Goal: Entertainment & Leisure: Browse casually

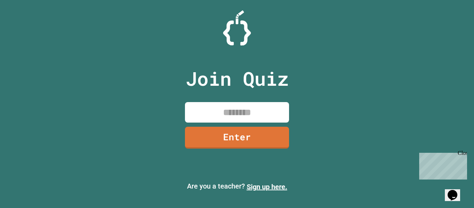
click at [265, 102] on input at bounding box center [237, 112] width 104 height 20
type input "********"
click at [234, 134] on link "Enter" at bounding box center [237, 137] width 106 height 23
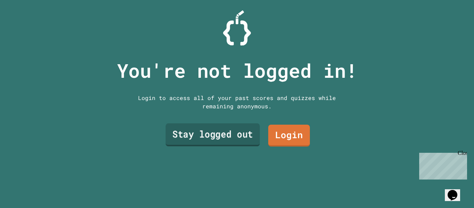
click at [246, 135] on link "Stay logged out" at bounding box center [212, 134] width 94 height 23
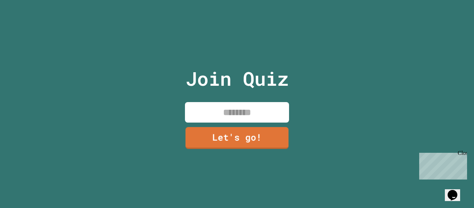
click at [241, 115] on input at bounding box center [237, 112] width 104 height 20
type input "*"
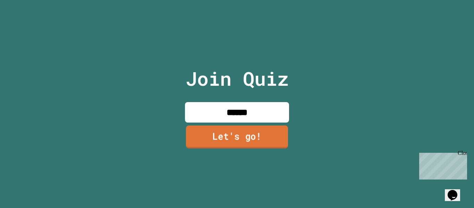
type input "******"
click at [253, 144] on link "Let's go!" at bounding box center [237, 136] width 102 height 23
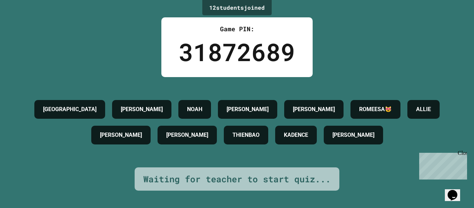
click at [463, 154] on div "Close" at bounding box center [461, 154] width 9 height 9
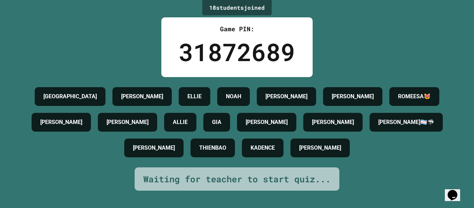
click at [148, 121] on h4 "[PERSON_NAME]" at bounding box center [127, 122] width 42 height 8
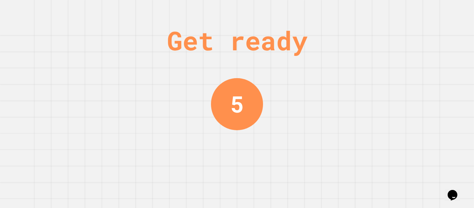
click at [325, 42] on div "Get ready 5" at bounding box center [237, 104] width 474 height 208
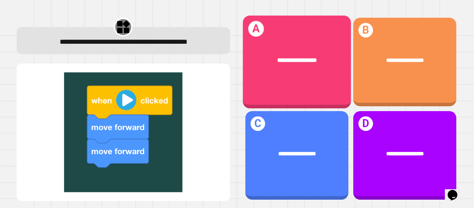
click at [318, 98] on div "**********" at bounding box center [296, 62] width 108 height 93
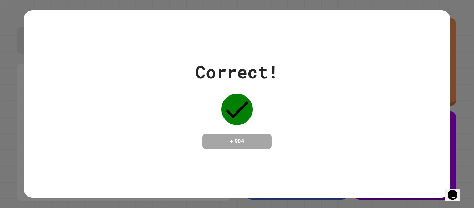
click at [304, 117] on div "Correct! + 904" at bounding box center [237, 104] width 426 height 90
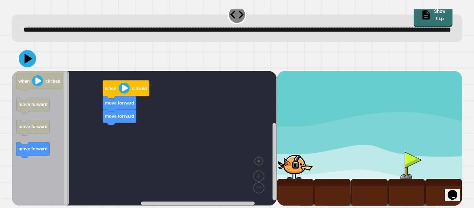
scroll to position [19, 0]
click at [105, 93] on div "move forward move forward when clicked when clicked move forward move forward m…" at bounding box center [144, 138] width 265 height 135
click at [56, 78] on text "clicked" at bounding box center [52, 80] width 15 height 5
click at [142, 85] on div "move forward move forward when clicked when clicked move forward move forward m…" at bounding box center [144, 138] width 265 height 135
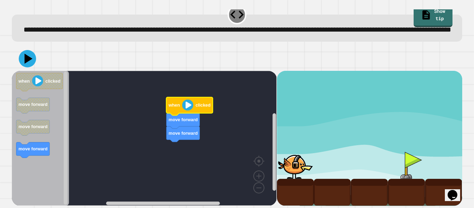
click at [185, 106] on image "Blockly Workspace" at bounding box center [187, 104] width 11 height 11
click at [187, 102] on image "Blockly Workspace" at bounding box center [187, 104] width 11 height 11
click at [36, 152] on icon "Blockly Workspace" at bounding box center [32, 150] width 33 height 16
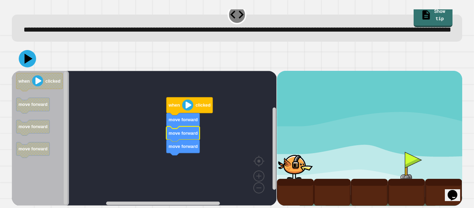
click at [188, 102] on image "Blockly Workspace" at bounding box center [187, 104] width 11 height 11
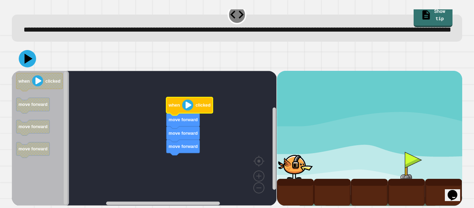
click at [188, 102] on image "Blockly Workspace" at bounding box center [187, 104] width 11 height 11
click at [295, 154] on div at bounding box center [295, 165] width 37 height 27
click at [184, 102] on image "Blockly Workspace" at bounding box center [187, 104] width 11 height 11
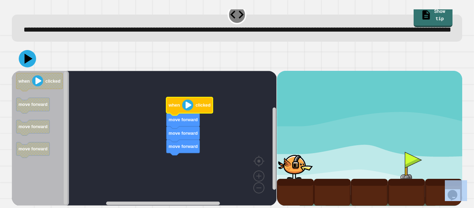
click at [184, 102] on image "Blockly Workspace" at bounding box center [187, 104] width 11 height 11
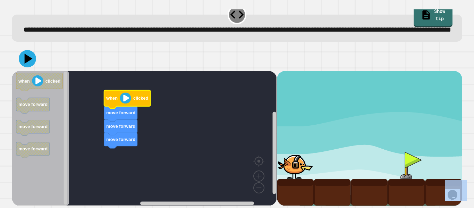
click at [27, 58] on icon at bounding box center [29, 58] width 8 height 10
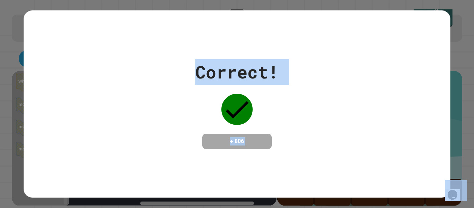
click at [313, 160] on div "Correct! + 806" at bounding box center [237, 103] width 426 height 187
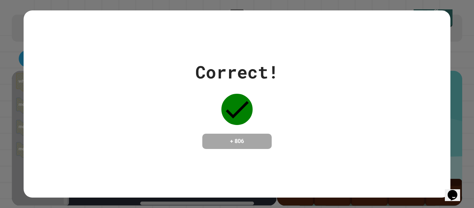
click at [453, 194] on icon "Chat widget" at bounding box center [452, 195] width 10 height 10
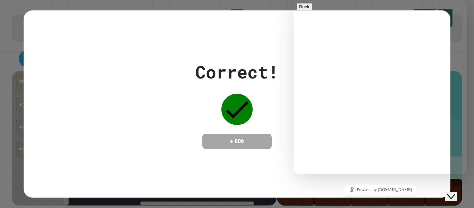
click at [293, 0] on textarea at bounding box center [293, 0] width 0 height 0
click at [306, 9] on button "Back" at bounding box center [304, 6] width 16 height 7
click at [447, 192] on div "Close Chat This icon closes the chat window." at bounding box center [451, 196] width 8 height 8
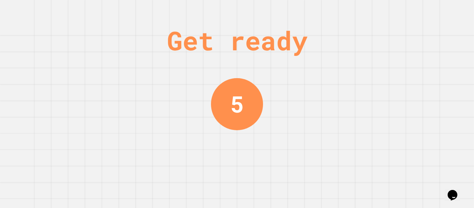
scroll to position [0, 0]
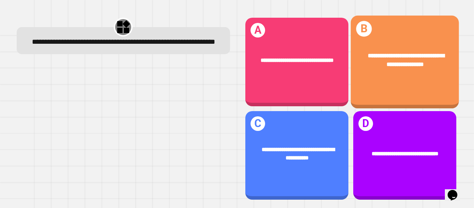
click at [431, 87] on div "**********" at bounding box center [404, 62] width 108 height 93
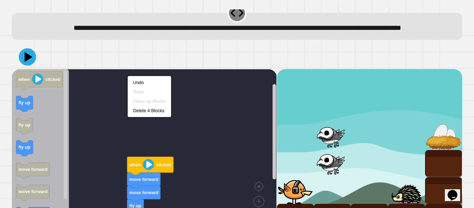
scroll to position [10, 0]
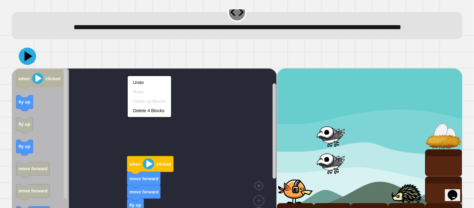
click at [218, 39] on div "**********" at bounding box center [237, 25] width 450 height 27
click at [226, 64] on div at bounding box center [237, 56] width 450 height 24
click at [235, 68] on div at bounding box center [237, 56] width 450 height 24
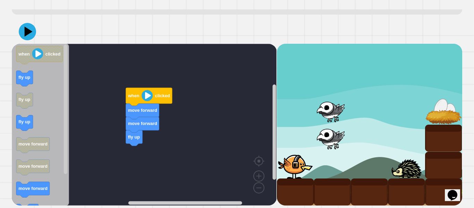
scroll to position [46, 0]
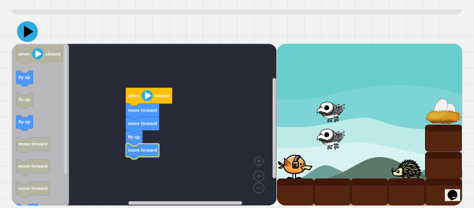
click at [24, 29] on icon at bounding box center [27, 31] width 21 height 21
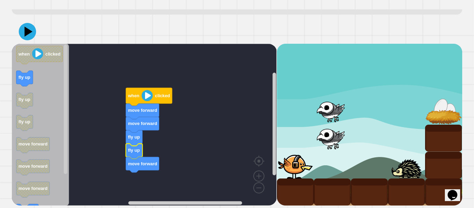
scroll to position [46, 0]
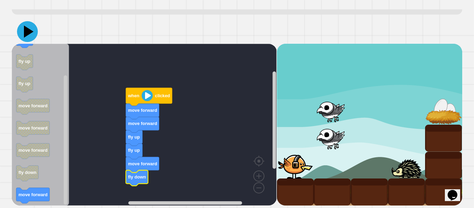
click at [31, 30] on icon at bounding box center [27, 31] width 21 height 21
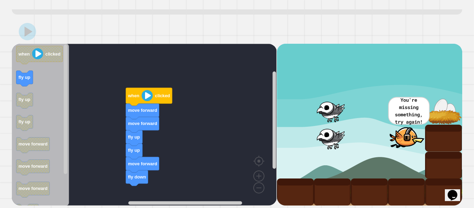
click at [134, 174] on div "when clicked move forward move forward fly up fly up move forward fly down when…" at bounding box center [144, 125] width 265 height 162
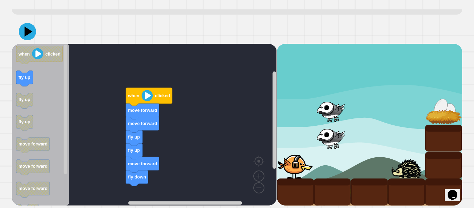
click at [71, 163] on div "when clicked move forward move forward fly up fly up move forward fly down when…" at bounding box center [144, 125] width 265 height 162
click at [139, 177] on text "fly down" at bounding box center [137, 176] width 18 height 5
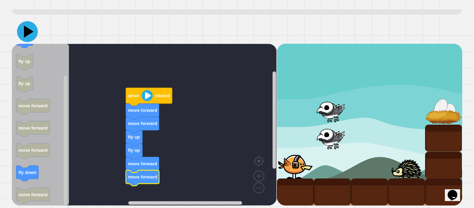
click at [24, 34] on icon at bounding box center [27, 31] width 21 height 21
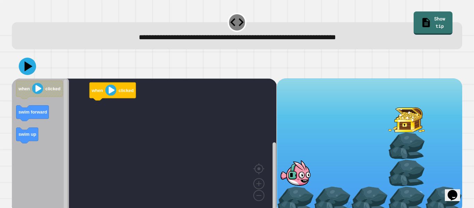
scroll to position [8, 0]
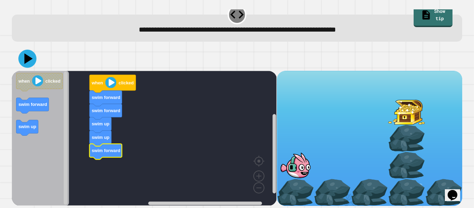
click at [22, 59] on icon at bounding box center [27, 59] width 18 height 18
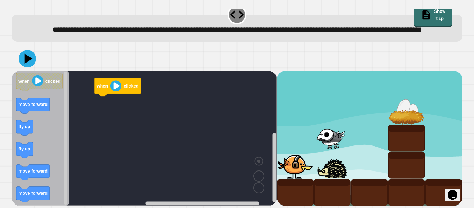
scroll to position [19, 0]
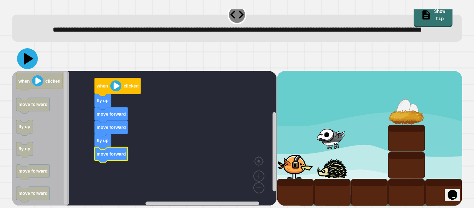
click at [28, 62] on icon at bounding box center [27, 58] width 21 height 21
click at [99, 143] on text "fly up" at bounding box center [103, 140] width 12 height 5
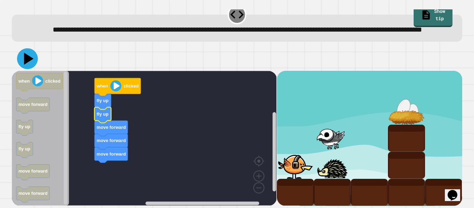
click at [28, 62] on icon at bounding box center [27, 58] width 21 height 21
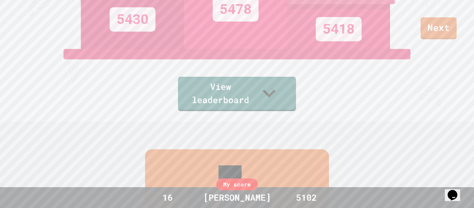
scroll to position [79, 0]
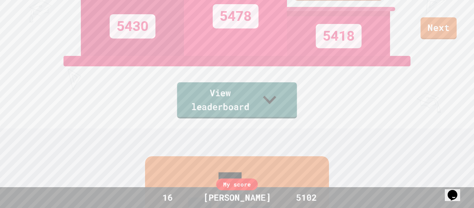
click at [259, 109] on link "View leaderboard" at bounding box center [237, 100] width 120 height 36
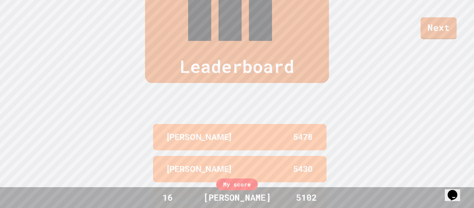
scroll to position [0, 0]
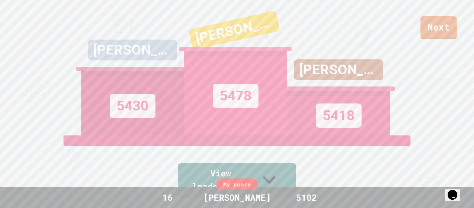
click at [430, 37] on link "Next" at bounding box center [438, 27] width 36 height 23
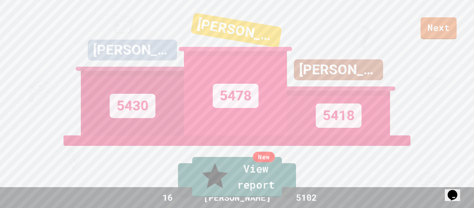
click at [270, 180] on link "New View report" at bounding box center [237, 177] width 90 height 40
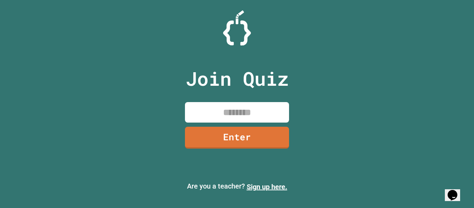
click at [272, 104] on input at bounding box center [237, 112] width 104 height 20
type input "********"
click at [248, 126] on link "Enter" at bounding box center [236, 137] width 105 height 22
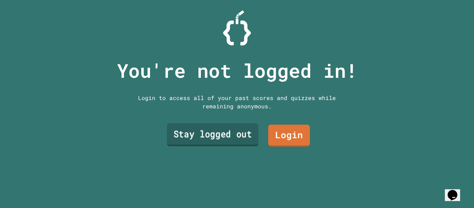
click at [230, 132] on link "Stay logged out" at bounding box center [213, 134] width 92 height 23
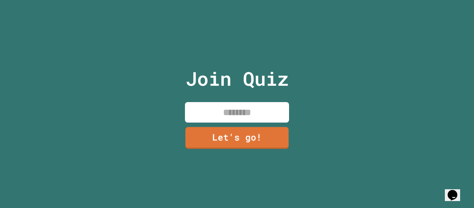
click at [255, 111] on input at bounding box center [237, 112] width 104 height 20
type input "*"
type input "******"
click at [270, 142] on link "Let's go!" at bounding box center [236, 137] width 105 height 23
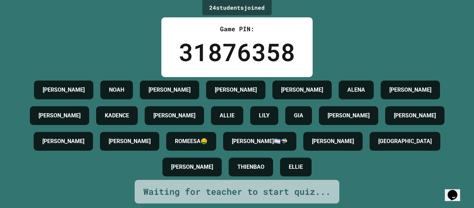
click at [80, 120] on h4 "[PERSON_NAME]" at bounding box center [59, 115] width 42 height 8
click at [151, 143] on h4 "[PERSON_NAME]" at bounding box center [130, 141] width 42 height 8
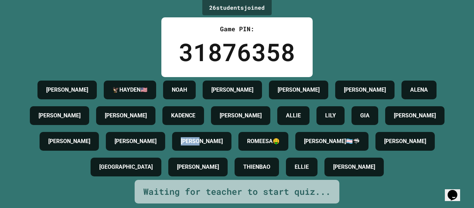
scroll to position [52, 0]
click at [264, 186] on div "Waiting for teacher to start quiz..." at bounding box center [237, 192] width 205 height 24
click at [268, 192] on div "Waiting for teacher to start quiz..." at bounding box center [236, 191] width 187 height 13
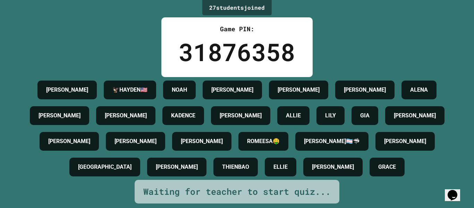
scroll to position [0, 0]
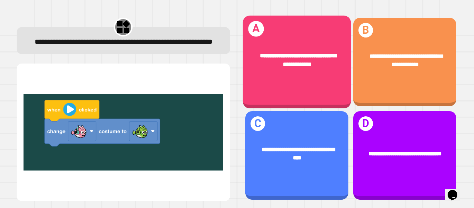
click at [318, 98] on div "**********" at bounding box center [296, 62] width 108 height 93
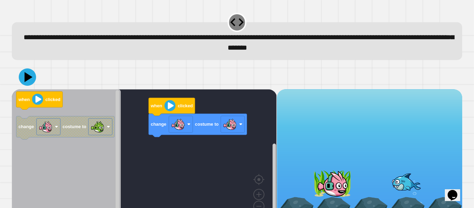
scroll to position [19, 0]
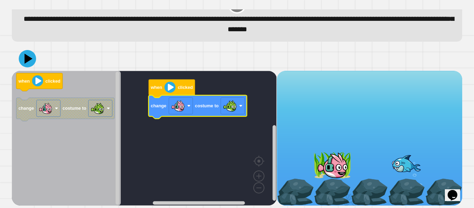
click at [35, 60] on icon at bounding box center [27, 58] width 17 height 17
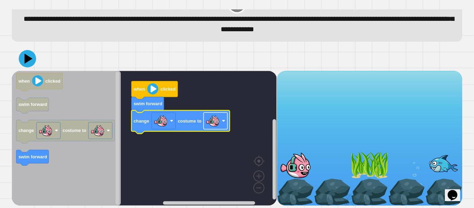
click at [222, 120] on image "Blockly Workspace" at bounding box center [223, 120] width 3 height 3
click at [20, 51] on div at bounding box center [237, 58] width 450 height 24
click at [26, 57] on icon at bounding box center [28, 58] width 8 height 10
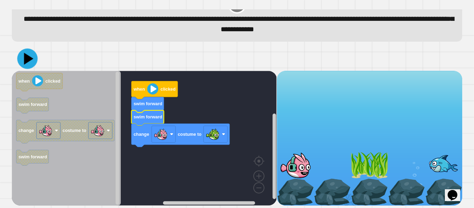
click at [25, 65] on icon at bounding box center [27, 59] width 20 height 20
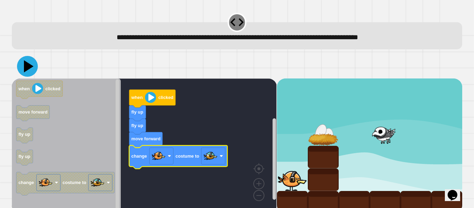
click at [33, 64] on icon at bounding box center [27, 66] width 21 height 21
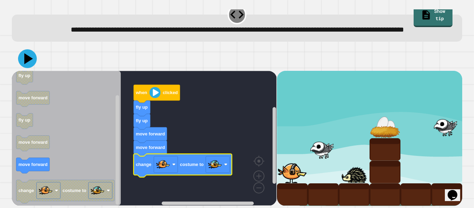
click at [32, 63] on icon at bounding box center [27, 58] width 19 height 19
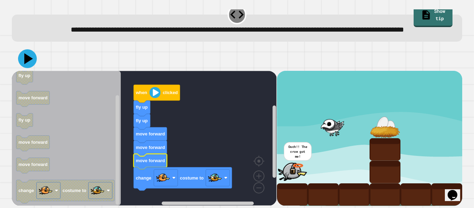
click at [26, 62] on icon at bounding box center [28, 58] width 9 height 11
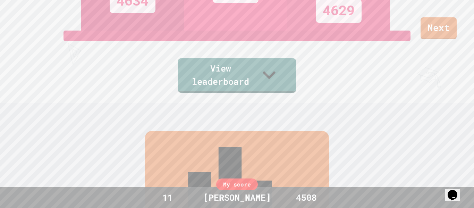
scroll to position [117, 0]
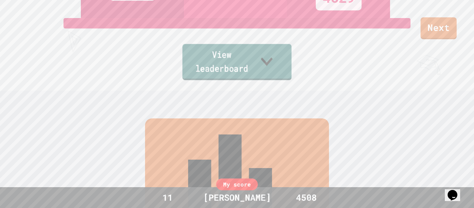
click at [240, 75] on link "View leaderboard" at bounding box center [236, 62] width 109 height 36
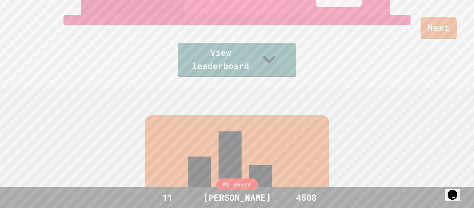
scroll to position [95, 0]
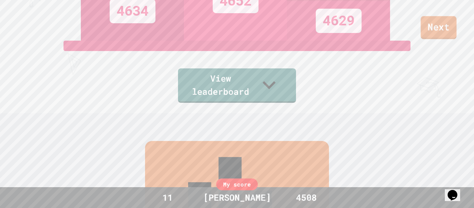
click at [437, 32] on link "Next" at bounding box center [438, 27] width 36 height 23
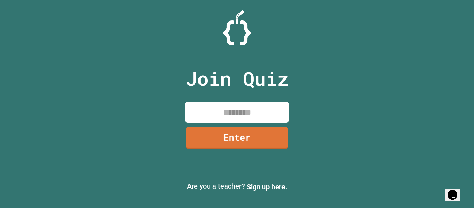
click at [246, 114] on input at bounding box center [237, 112] width 104 height 20
type input "********"
click at [263, 143] on link "Enter" at bounding box center [237, 137] width 106 height 22
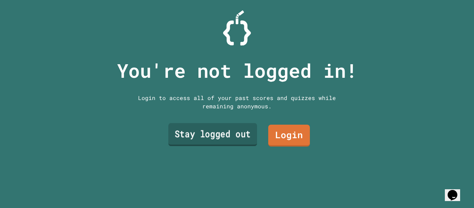
click at [224, 137] on link "Stay logged out" at bounding box center [212, 134] width 89 height 23
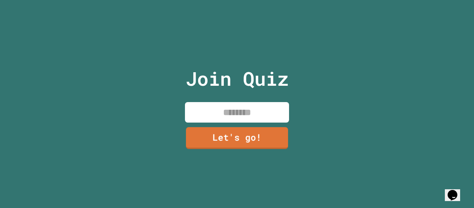
click at [231, 114] on input at bounding box center [237, 112] width 104 height 20
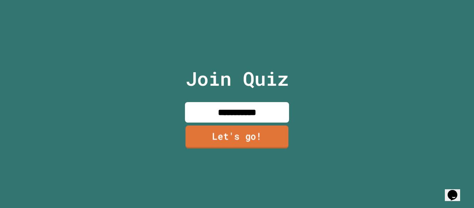
type input "**********"
click at [253, 135] on link "Let's go!" at bounding box center [237, 136] width 103 height 23
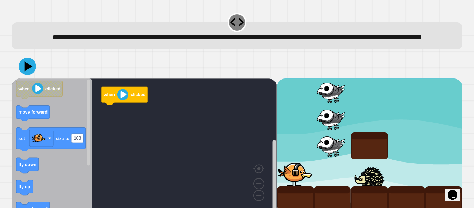
scroll to position [19, 0]
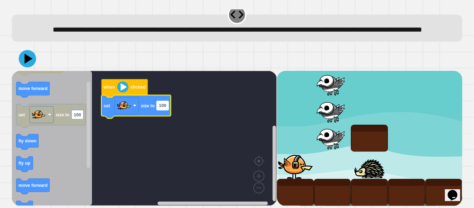
click at [162, 106] on text "100" at bounding box center [162, 105] width 7 height 5
type input "***"
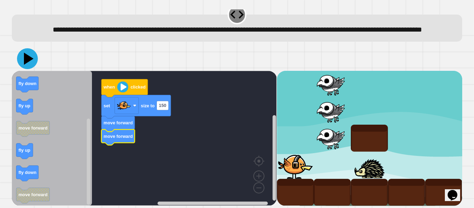
click at [29, 59] on icon at bounding box center [29, 59] width 10 height 12
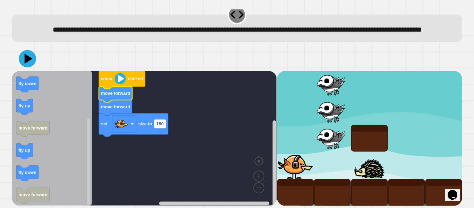
click at [121, 106] on text "move forward" at bounding box center [115, 106] width 29 height 5
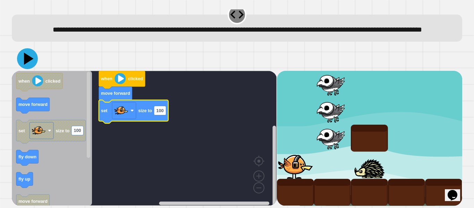
click at [25, 62] on icon at bounding box center [29, 59] width 10 height 12
click at [161, 111] on text "100" at bounding box center [159, 110] width 7 height 5
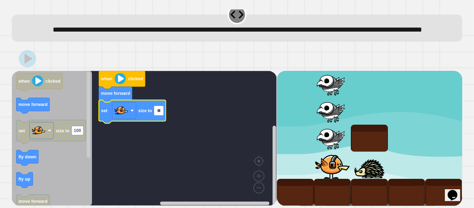
type input "***"
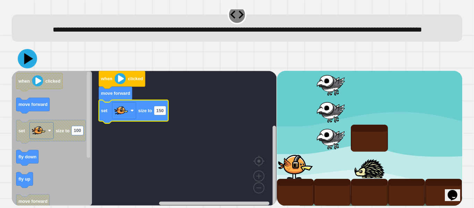
click at [28, 56] on icon at bounding box center [28, 58] width 9 height 11
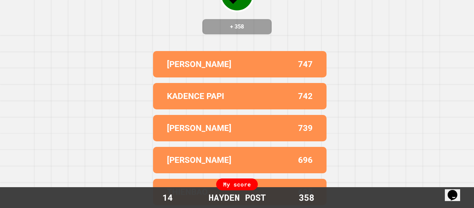
scroll to position [0, 0]
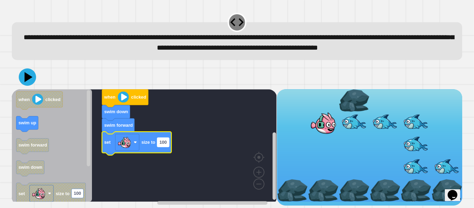
click at [161, 145] on text "100" at bounding box center [163, 141] width 7 height 5
type input "***"
click at [26, 83] on icon at bounding box center [29, 77] width 10 height 12
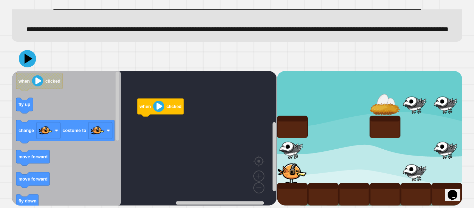
scroll to position [53, 0]
click at [28, 105] on text "fly up" at bounding box center [24, 104] width 12 height 5
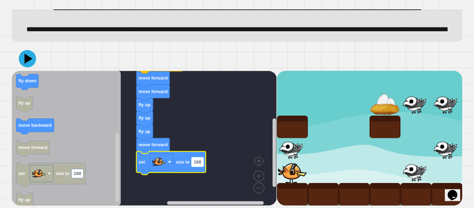
click at [198, 163] on text "100" at bounding box center [197, 161] width 7 height 5
type input "**"
click at [30, 53] on icon at bounding box center [27, 58] width 17 height 17
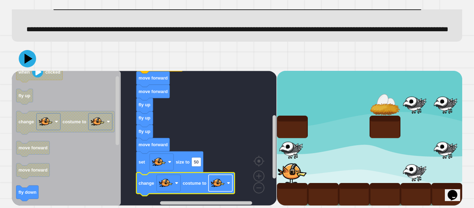
click at [230, 183] on image "Blockly Workspace" at bounding box center [228, 182] width 3 height 3
click at [27, 60] on icon at bounding box center [28, 58] width 9 height 11
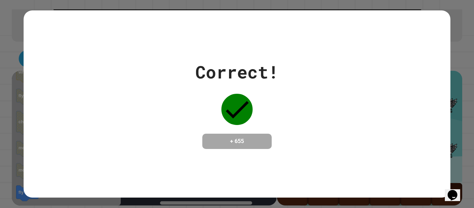
click at [19, 58] on div "Correct! + 655" at bounding box center [237, 104] width 474 height 208
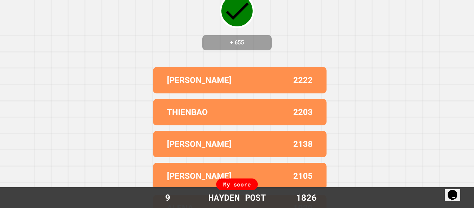
scroll to position [76, 0]
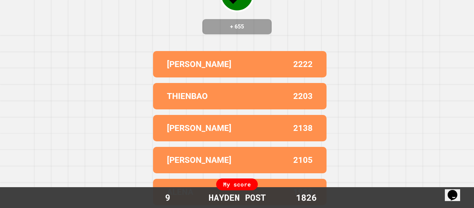
click at [167, 66] on p "[PERSON_NAME]" at bounding box center [199, 64] width 65 height 12
click at [329, 166] on div "Correct! + 655 [PERSON_NAME] 2222 THIENBAO 2203 MARCOS 2138 [PERSON_NAME] 2105 …" at bounding box center [237, 104] width 474 height 208
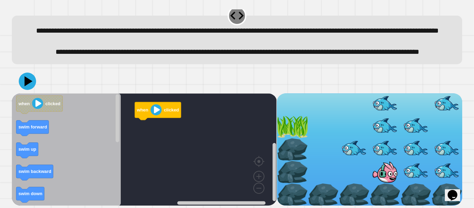
scroll to position [31, 0]
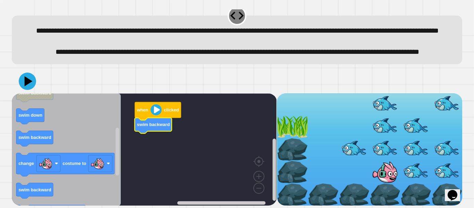
click at [40, 129] on icon "Blockly Workspace" at bounding box center [66, 149] width 109 height 112
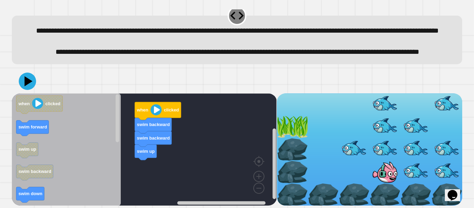
click at [135, 160] on div "when clicked swim backward swim backward swim up when clicked swim forward swim…" at bounding box center [144, 149] width 265 height 112
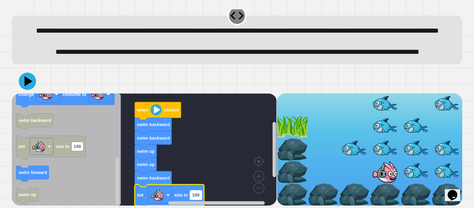
click at [194, 194] on text "100" at bounding box center [195, 194] width 7 height 5
type input "**"
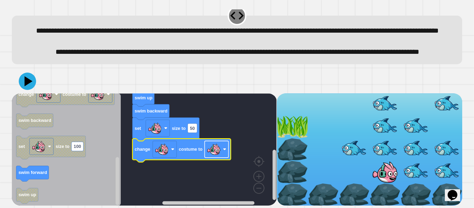
click at [218, 150] on image "Blockly Workspace" at bounding box center [214, 149] width 14 height 14
click at [25, 81] on icon at bounding box center [29, 81] width 10 height 12
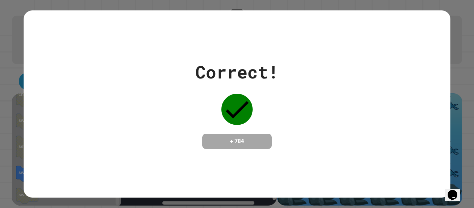
click at [467, 81] on div "Correct! + 784" at bounding box center [237, 104] width 474 height 208
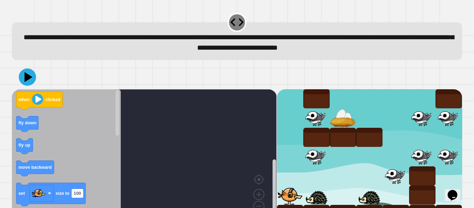
scroll to position [19, 0]
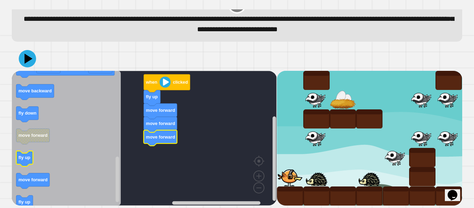
click at [24, 153] on rect "Blockly Workspace" at bounding box center [24, 159] width 17 height 16
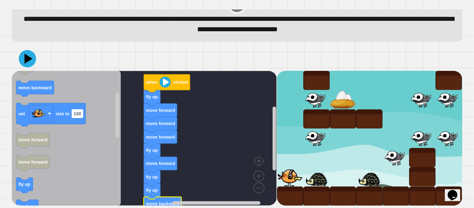
click at [37, 78] on icon "Blockly Workspace" at bounding box center [66, 138] width 109 height 135
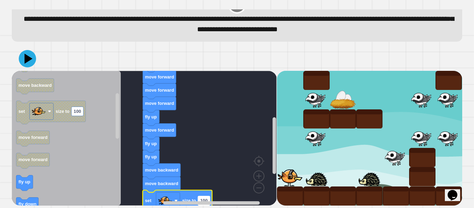
click at [206, 198] on text "100" at bounding box center [203, 200] width 7 height 5
type input "**"
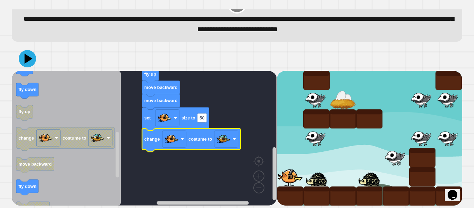
click at [28, 55] on icon at bounding box center [27, 58] width 17 height 17
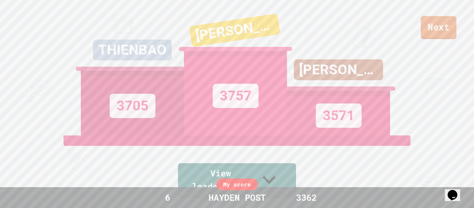
click at [438, 27] on link "Next" at bounding box center [439, 27] width 36 height 23
